Goal: Transaction & Acquisition: Purchase product/service

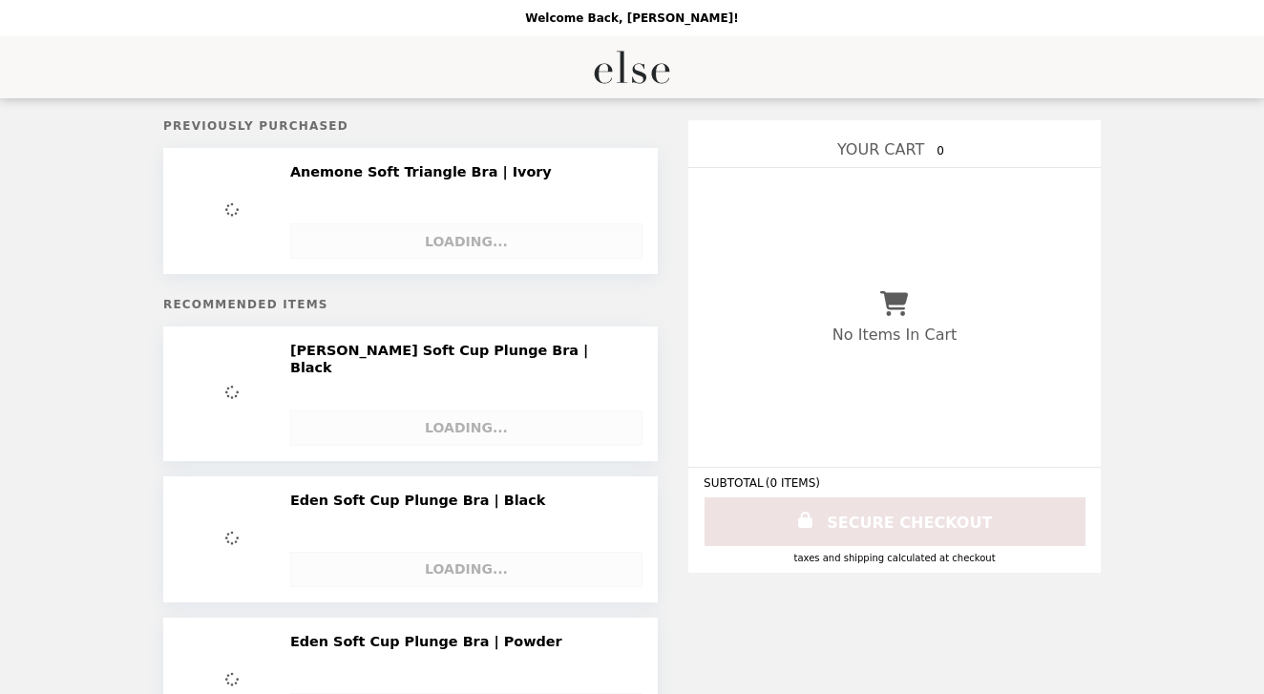
select select "**********"
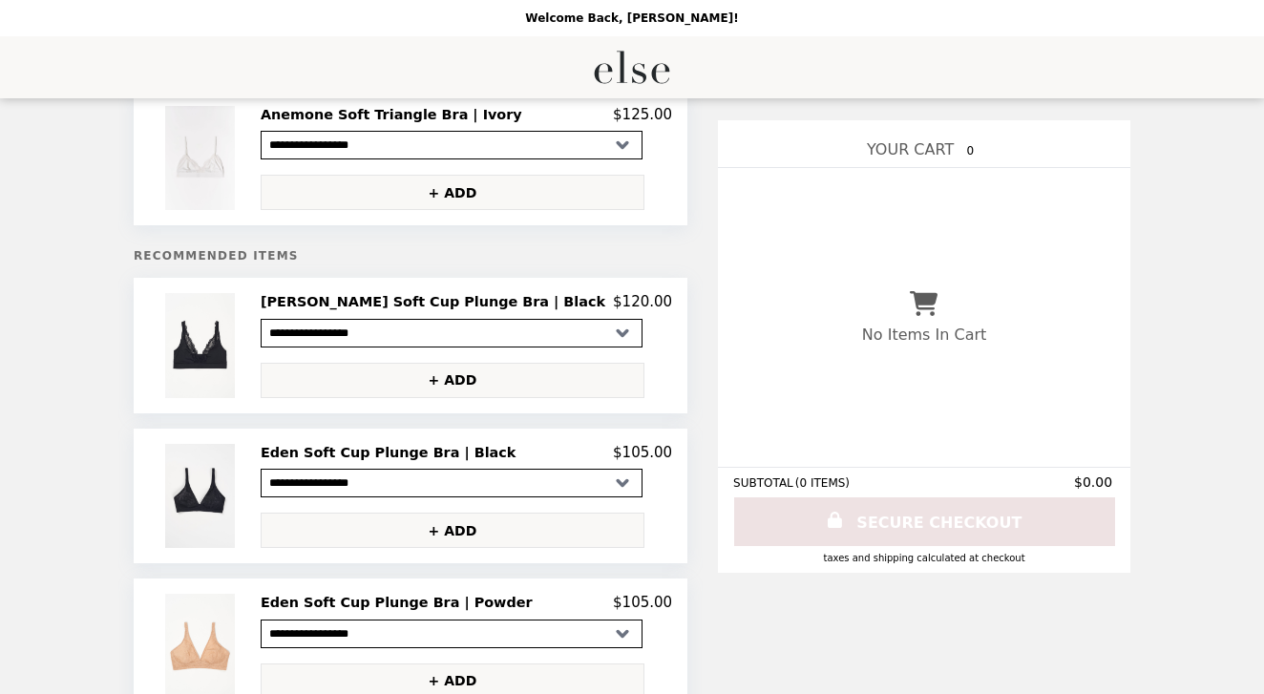
scroll to position [58, 0]
click at [418, 454] on h2 "Eden Soft Cup Plunge Bra | Black" at bounding box center [392, 451] width 263 height 17
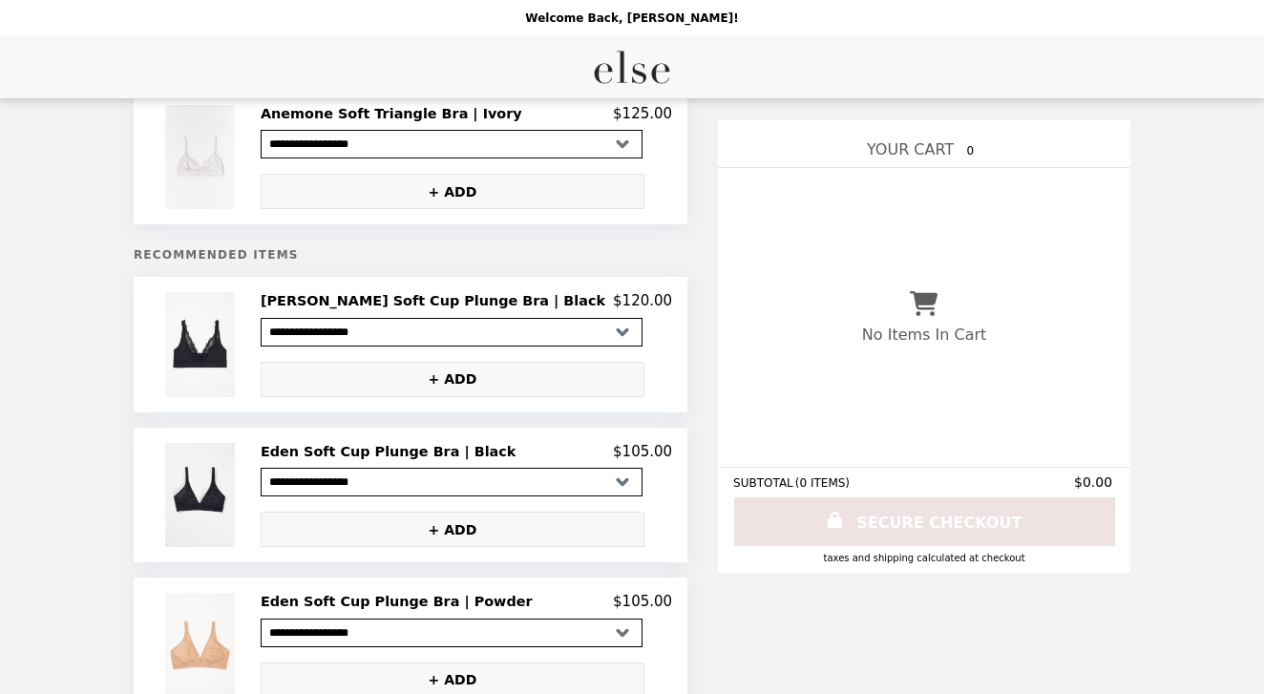
click at [389, 452] on h2 "Eden Soft Cup Plunge Bra | Black" at bounding box center [392, 451] width 263 height 17
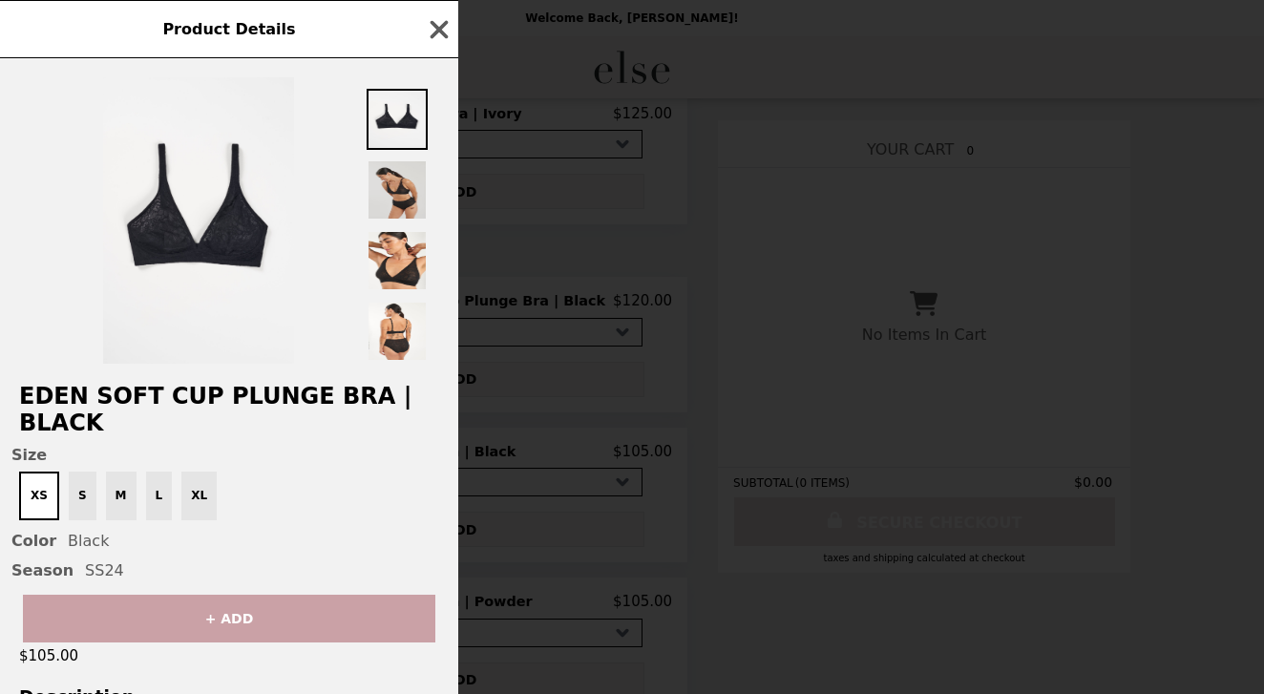
click at [401, 196] on img at bounding box center [397, 189] width 61 height 61
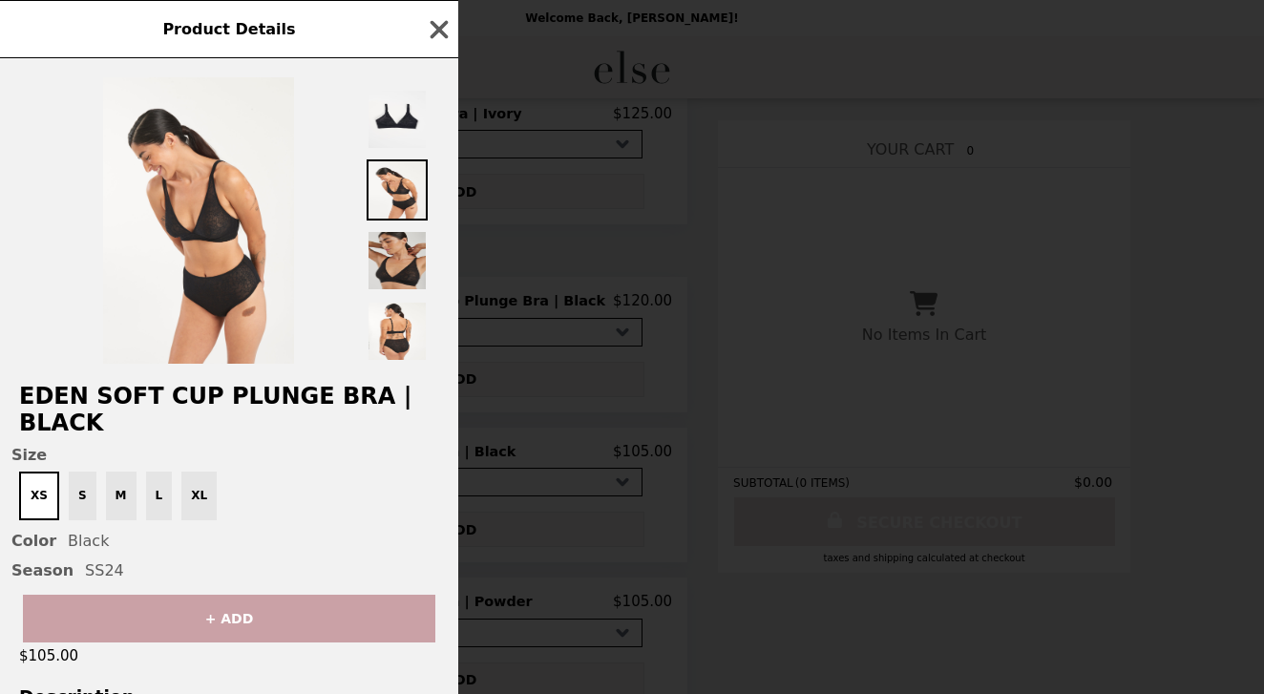
click at [402, 246] on img at bounding box center [397, 260] width 61 height 61
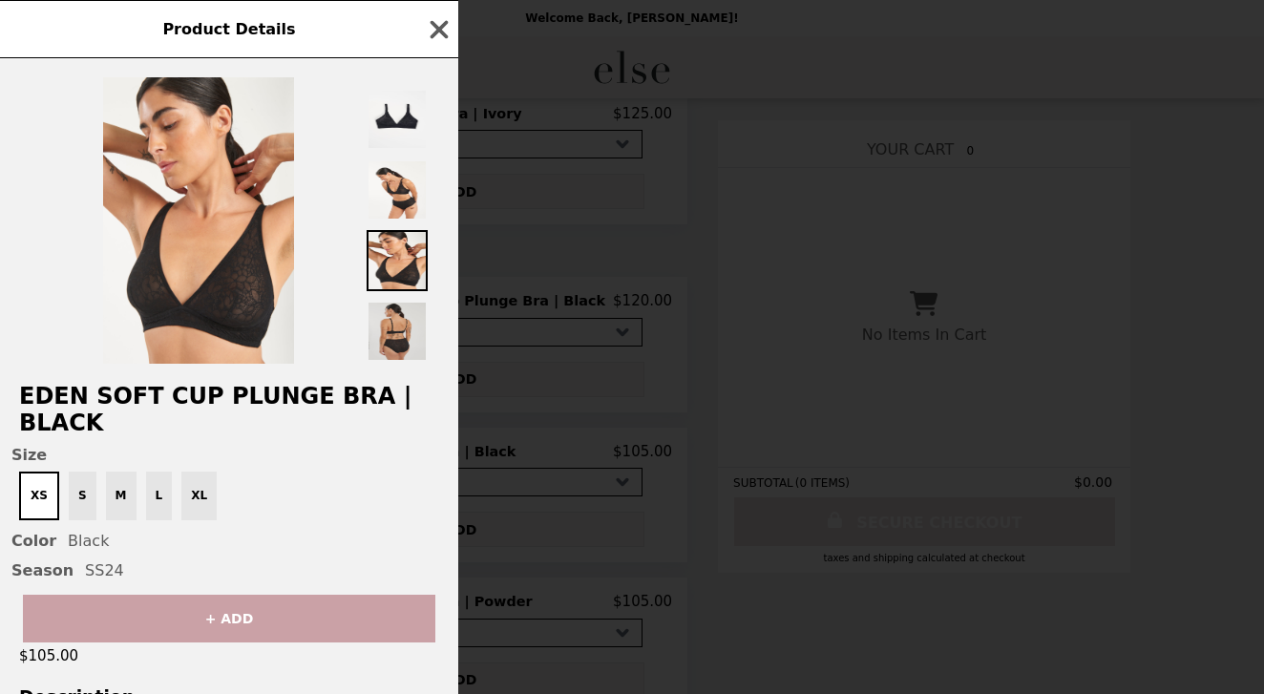
click at [404, 312] on img at bounding box center [397, 331] width 61 height 61
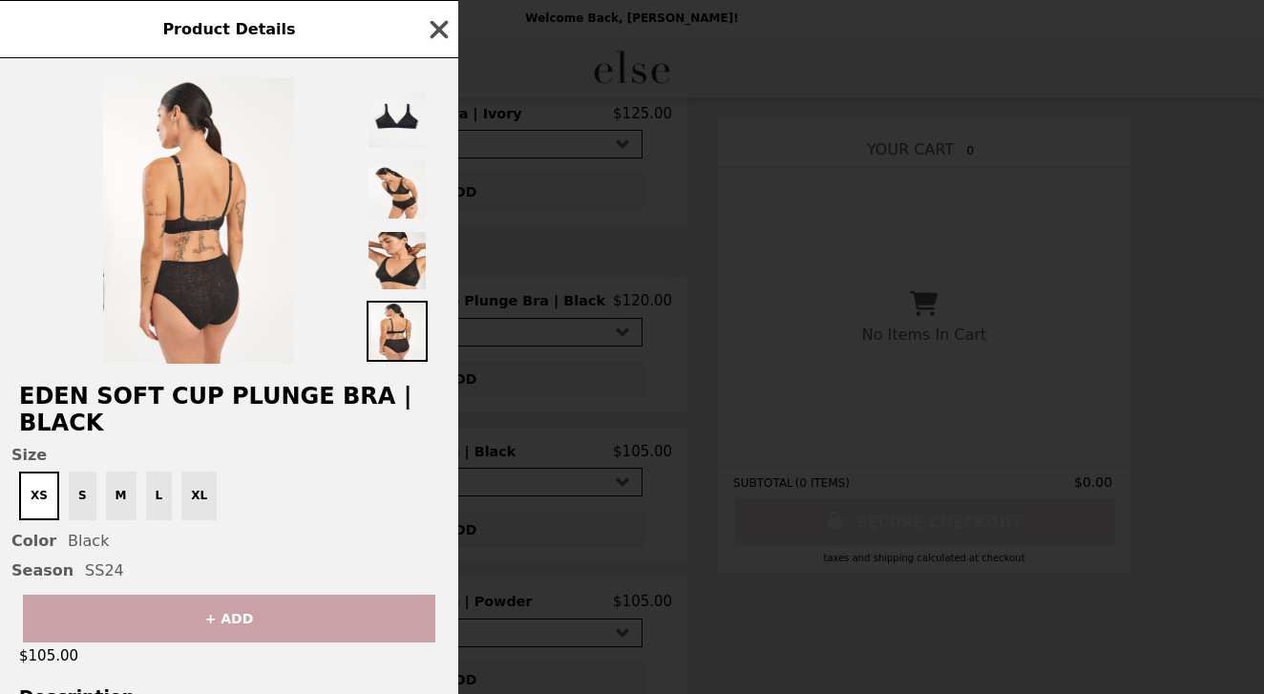
click at [437, 43] on button "button" at bounding box center [439, 29] width 29 height 29
